Goal: Information Seeking & Learning: Find specific fact

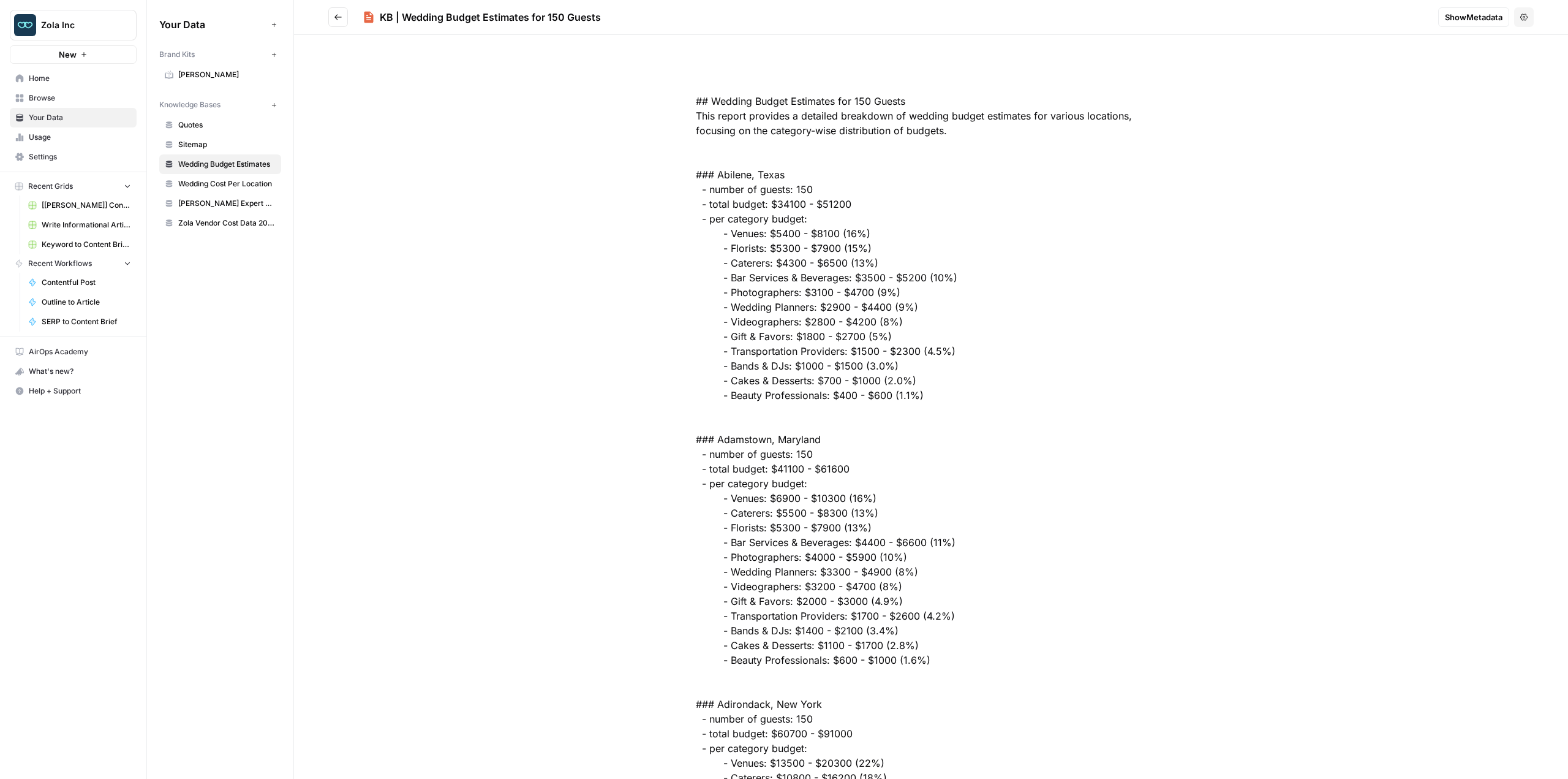
scroll to position [980, 0]
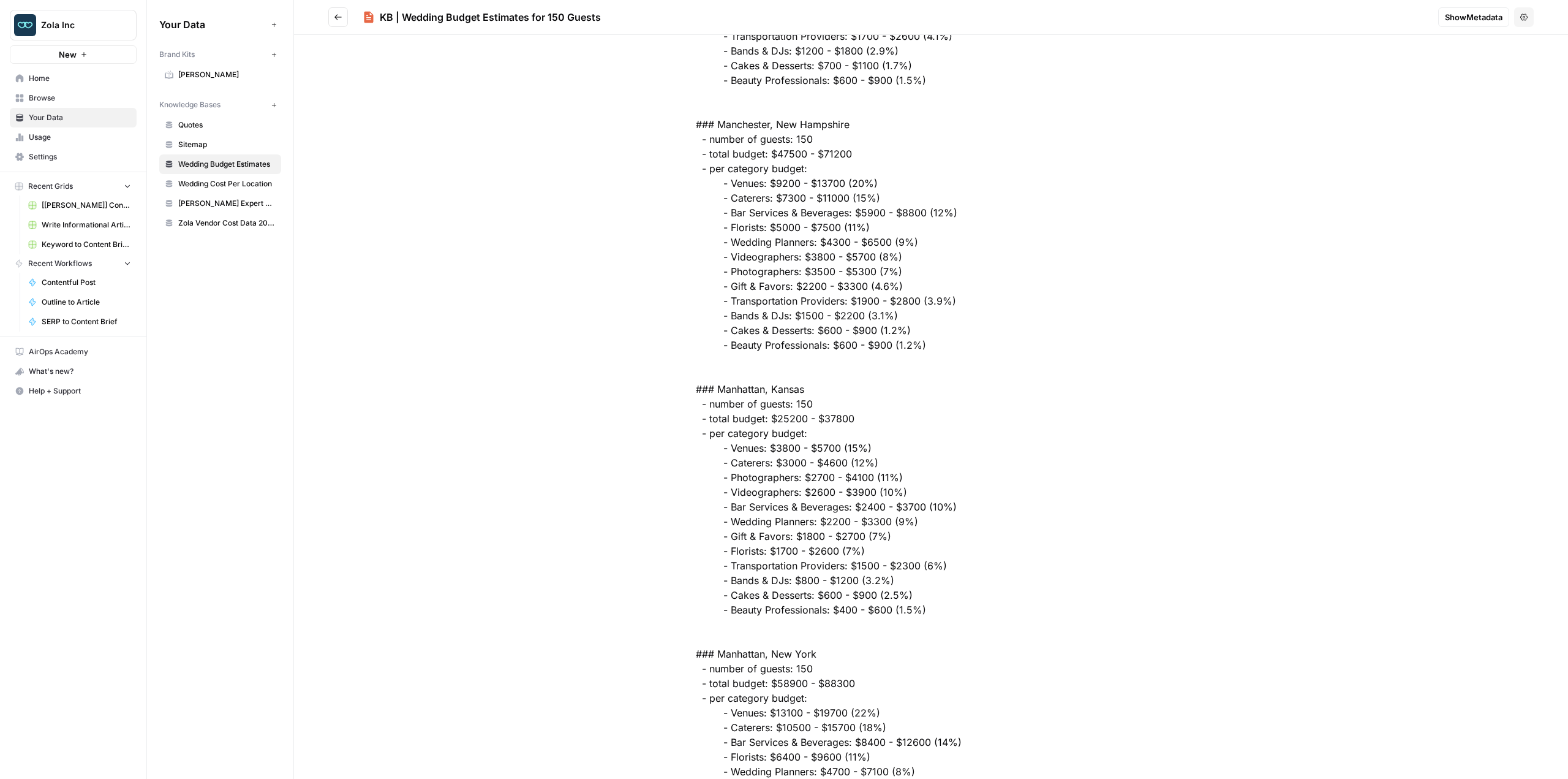
scroll to position [135264, 0]
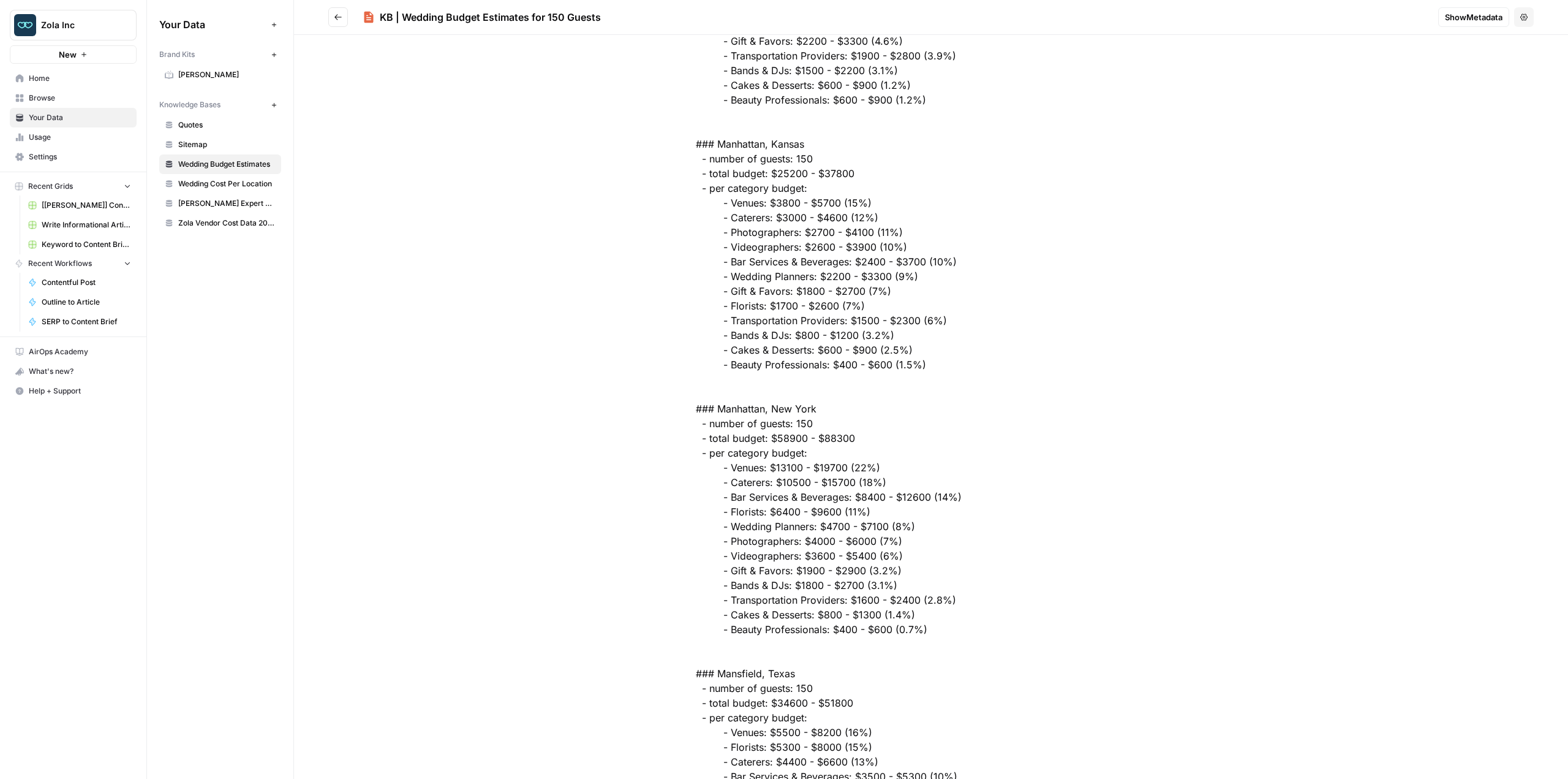
click at [232, 192] on link "Wedding Cost Per Location" at bounding box center [220, 183] width 122 height 19
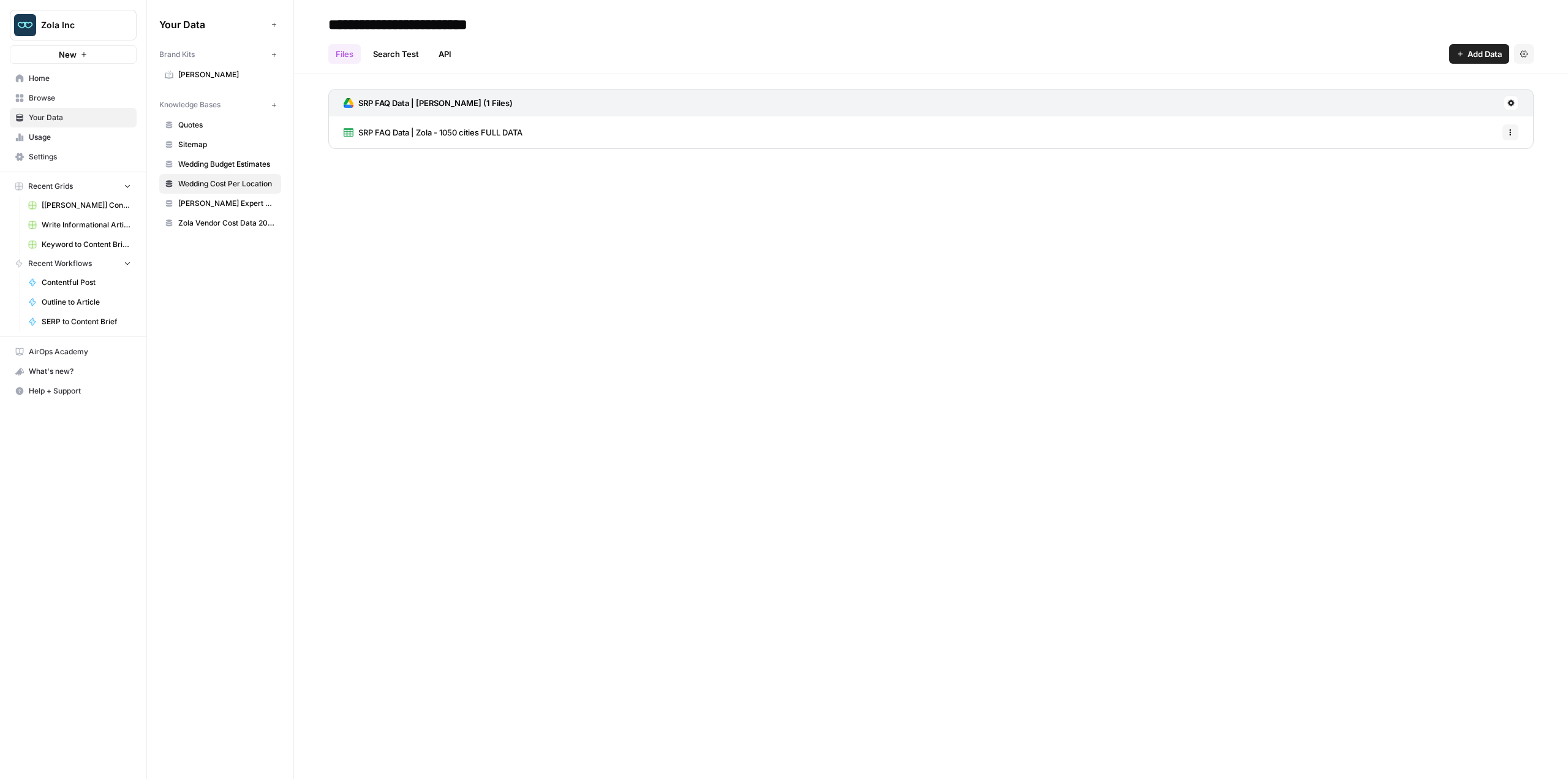
click at [392, 135] on span "SRP FAQ Data | Zola - 1050 cities FULL DATA" at bounding box center [441, 132] width 164 height 13
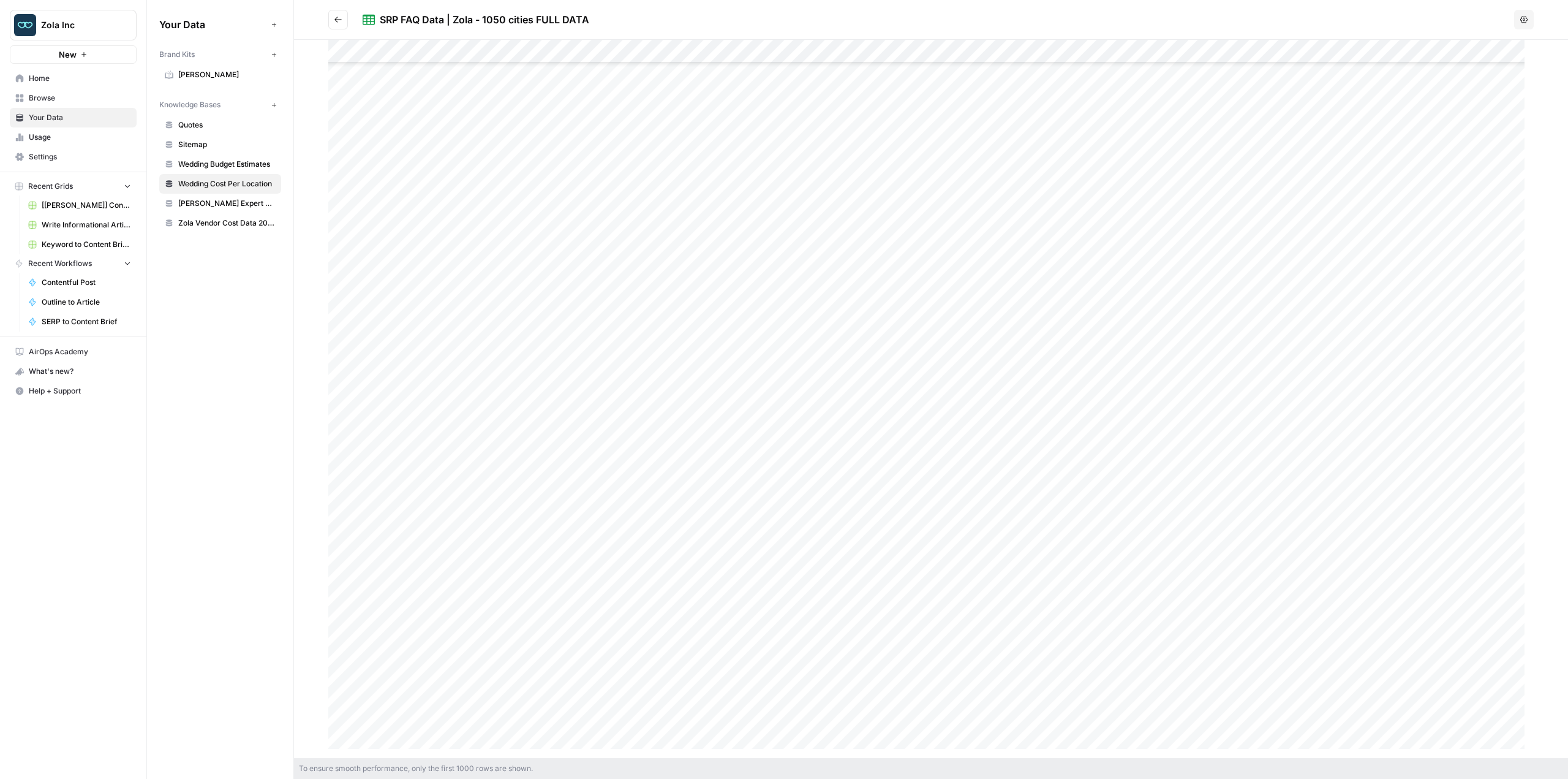
scroll to position [797, 0]
